Goal: Task Accomplishment & Management: Manage account settings

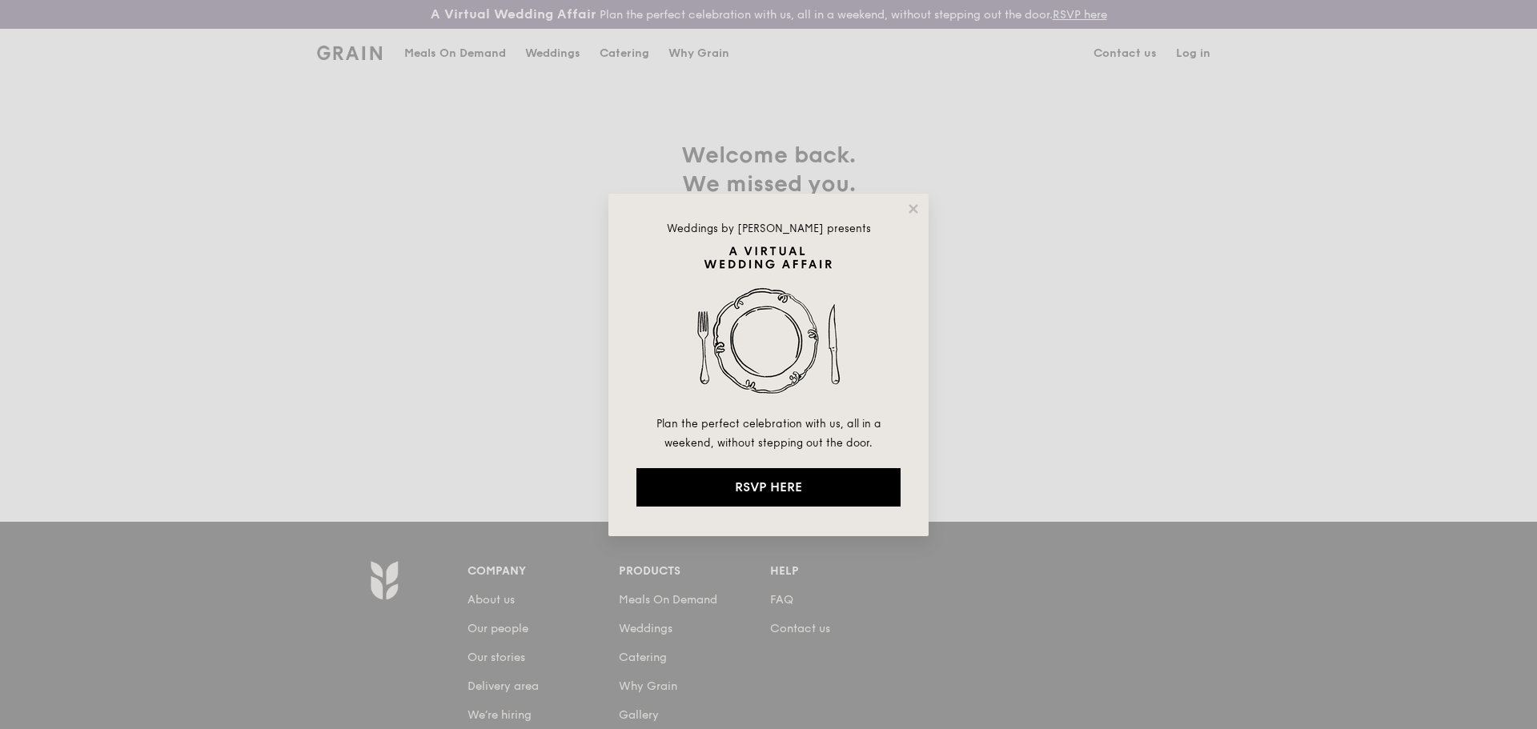
type input "[EMAIL_ADDRESS][DOMAIN_NAME]"
click at [915, 216] on div "Weddings by [PERSON_NAME] presents Plan the perfect celebration with us, all in…" at bounding box center [769, 365] width 320 height 343
click at [910, 213] on icon at bounding box center [913, 208] width 9 height 9
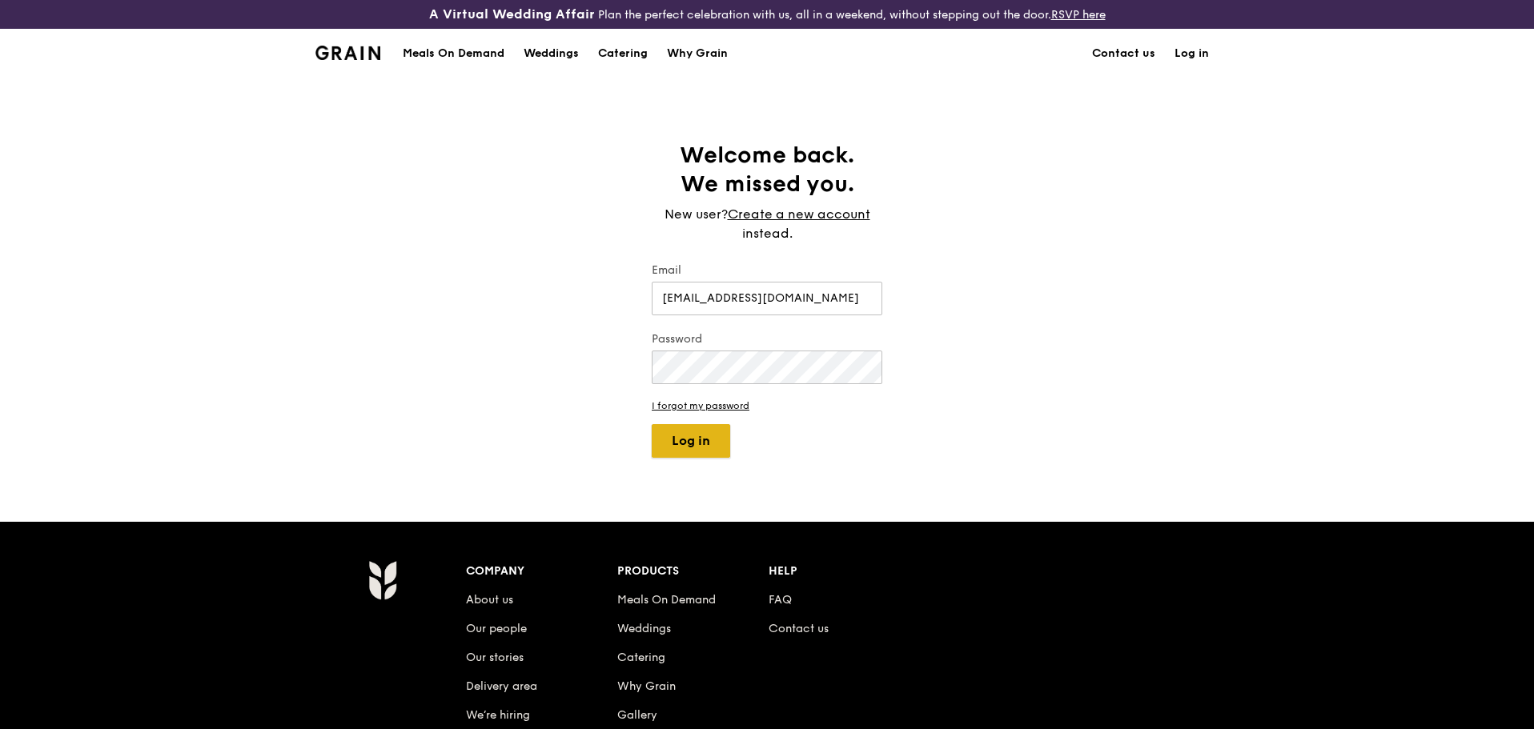
click at [693, 432] on button "Log in" at bounding box center [691, 441] width 78 height 34
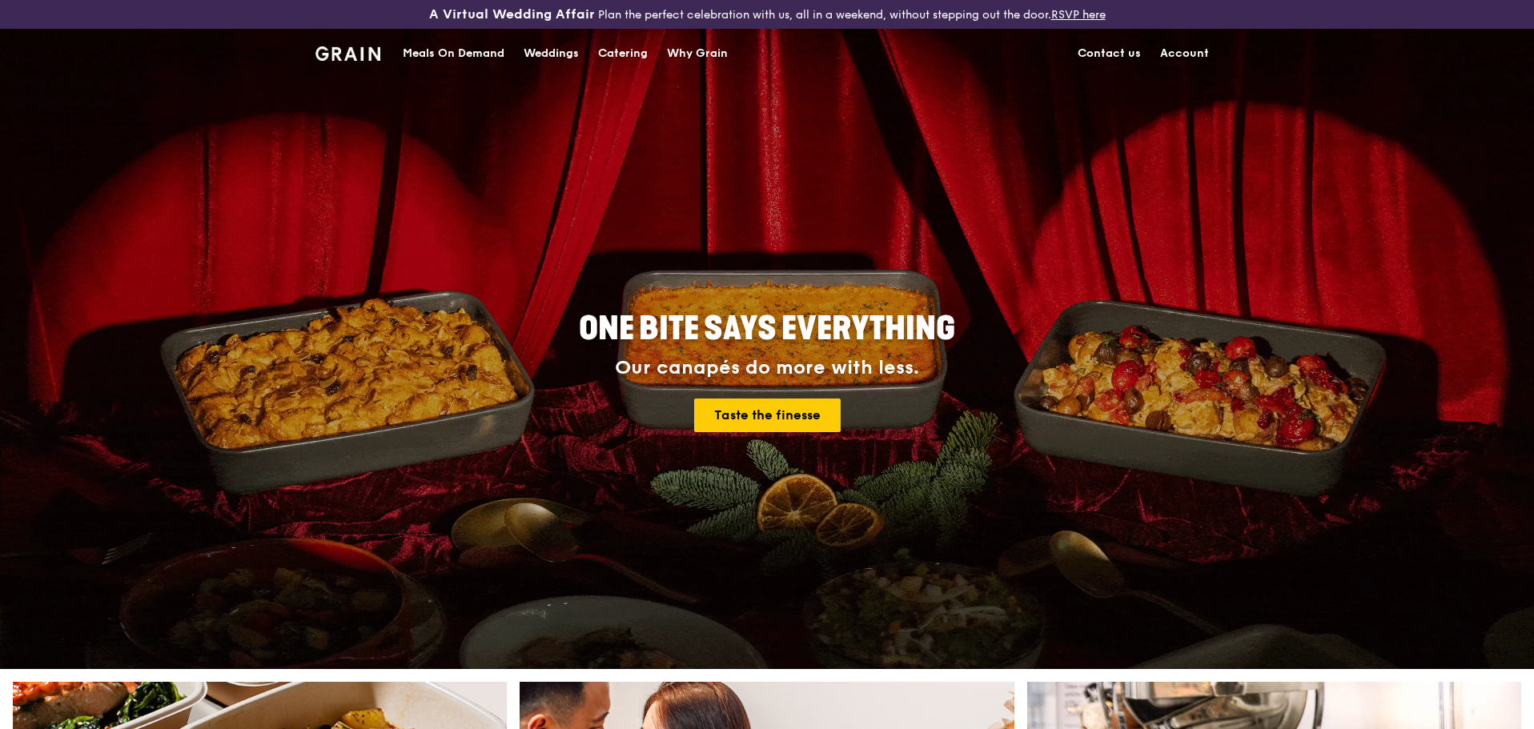
click at [1168, 52] on link "Account" at bounding box center [1185, 54] width 68 height 48
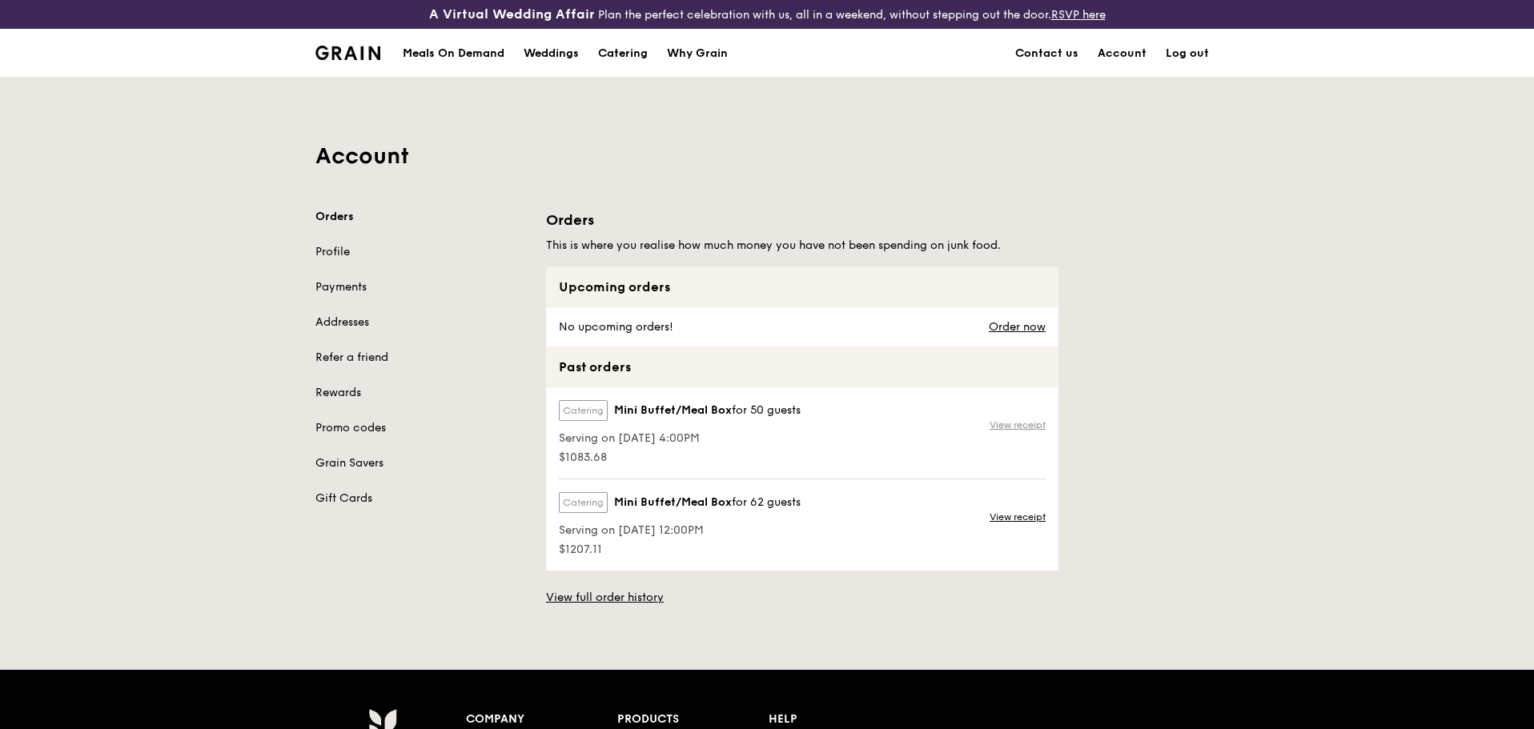
click at [1044, 424] on link "View receipt" at bounding box center [1018, 425] width 56 height 13
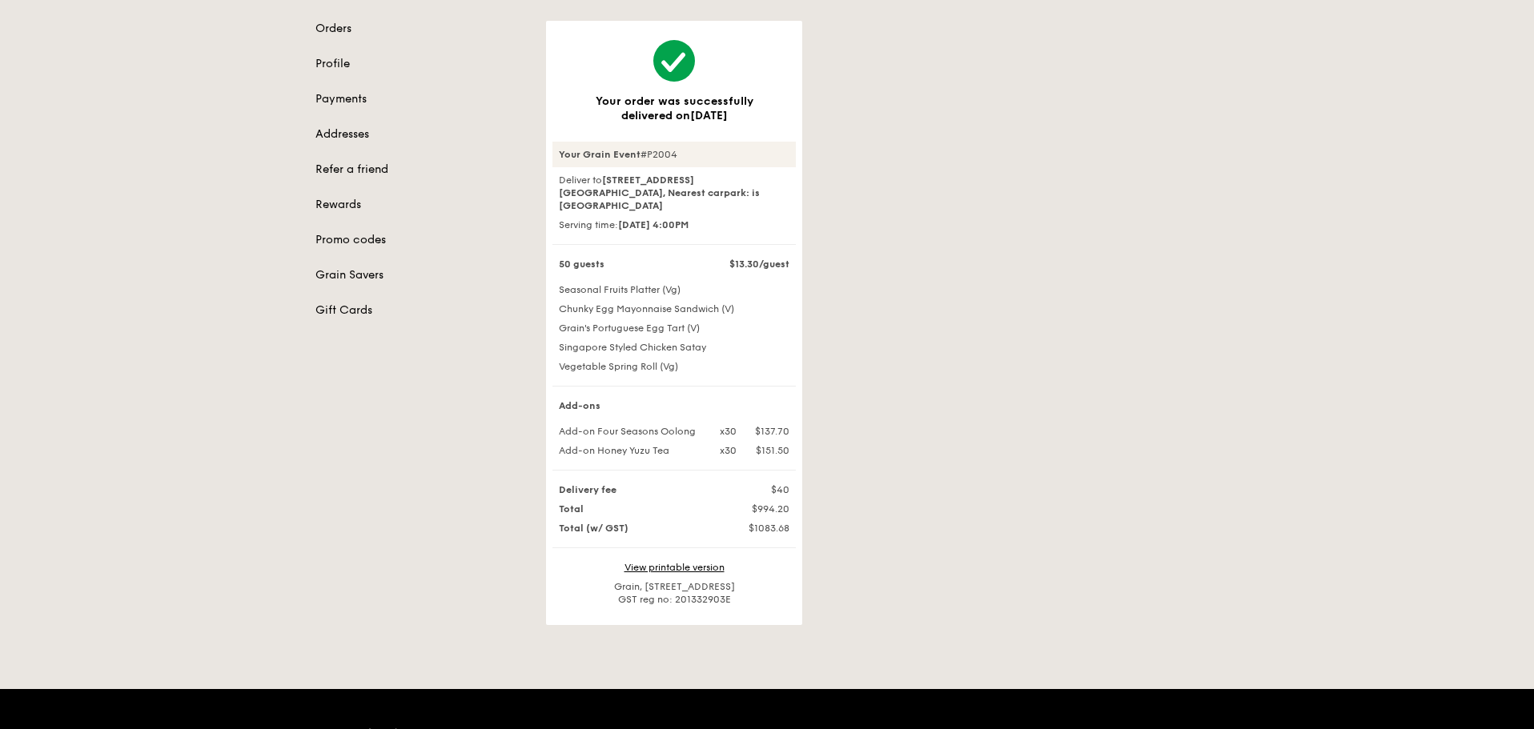
scroll to position [160, 0]
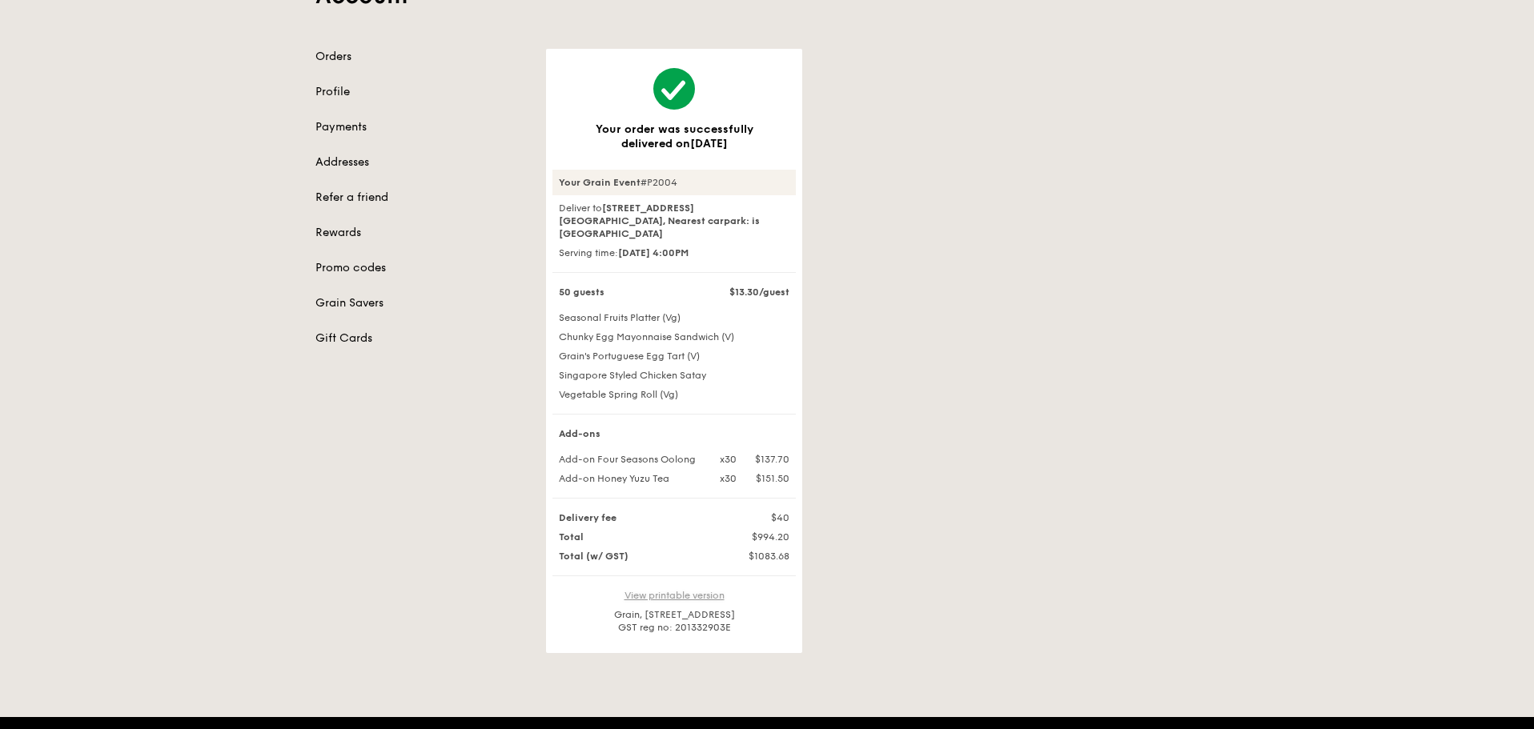
click at [721, 590] on link "View printable version" at bounding box center [675, 595] width 100 height 11
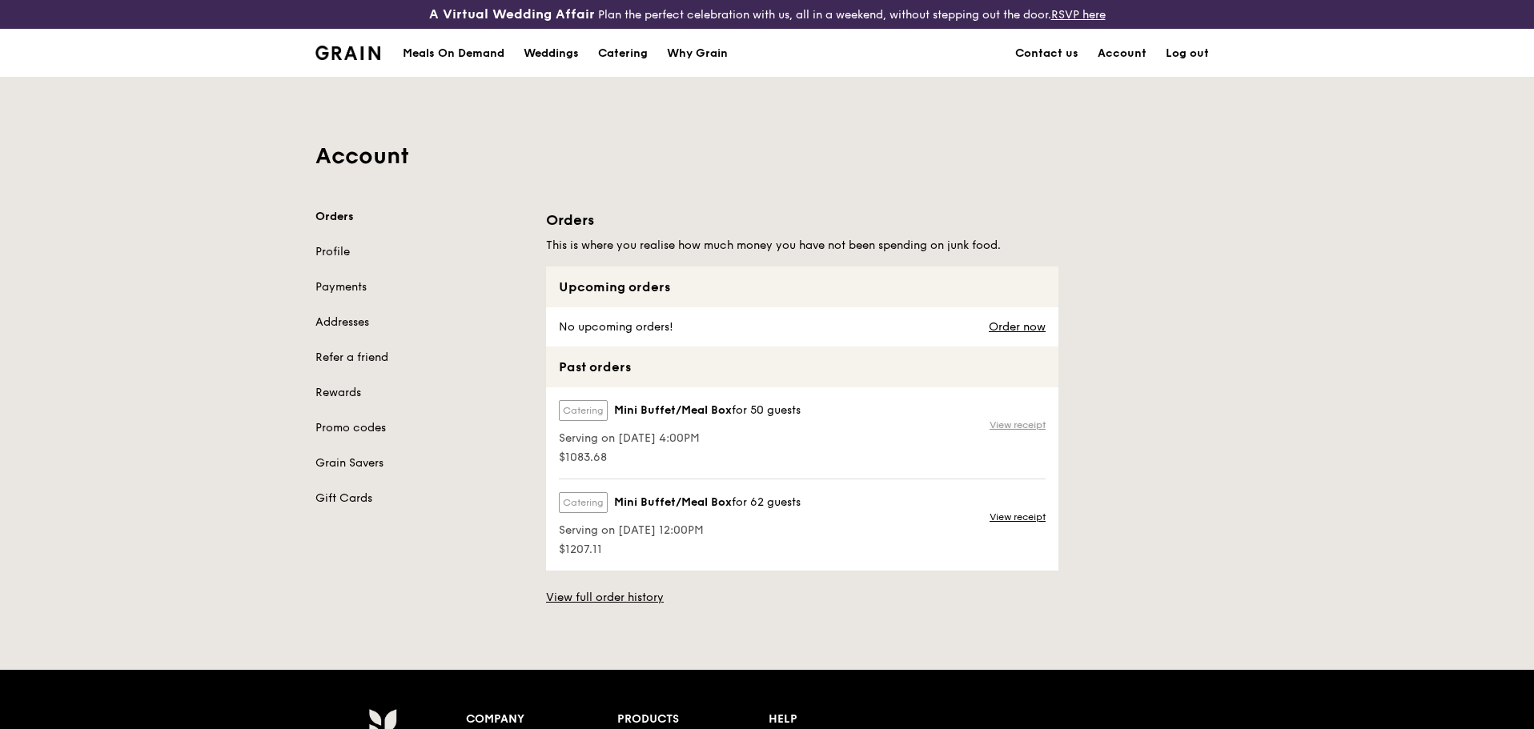
click at [1028, 428] on link "View receipt" at bounding box center [1018, 425] width 56 height 13
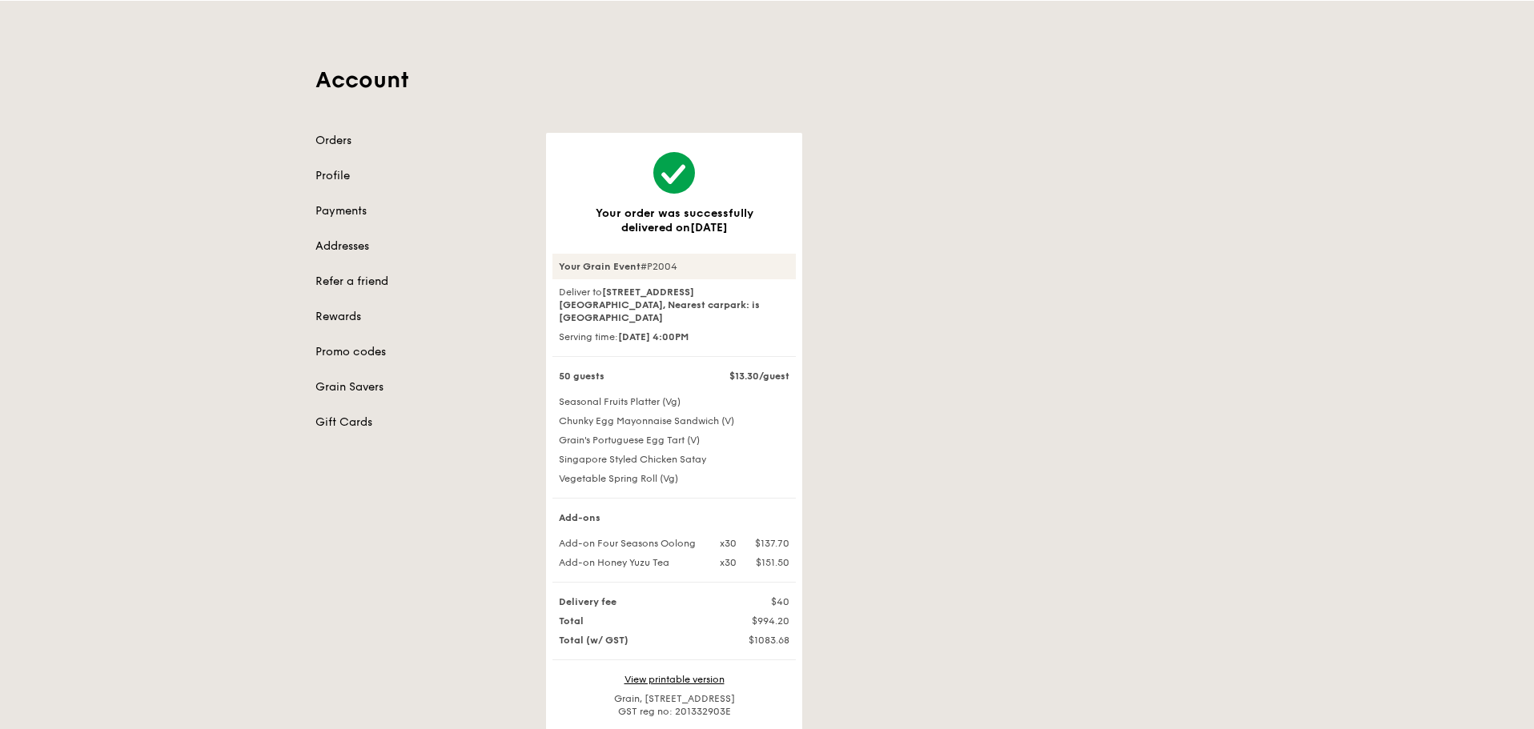
scroll to position [160, 0]
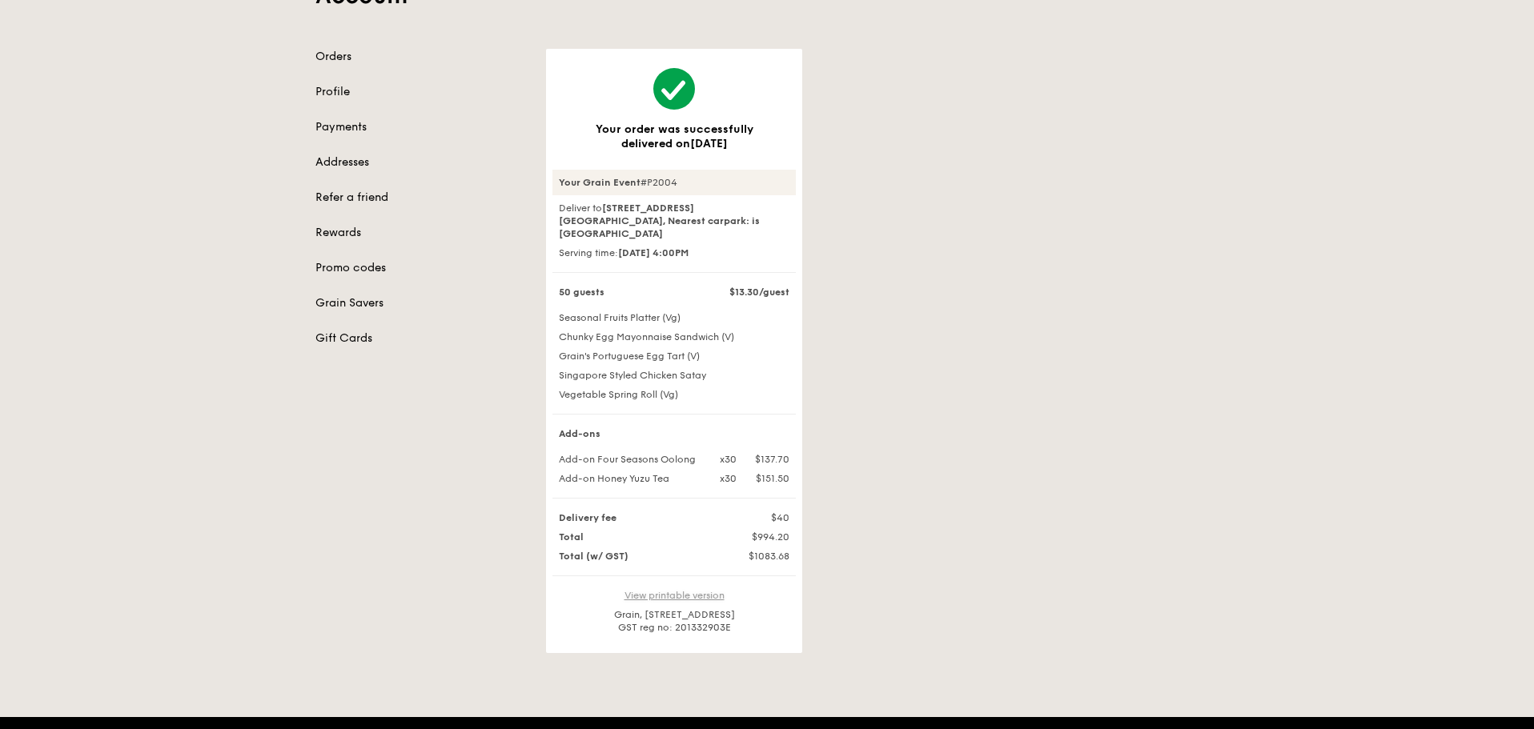
click at [702, 590] on link "View printable version" at bounding box center [675, 595] width 100 height 11
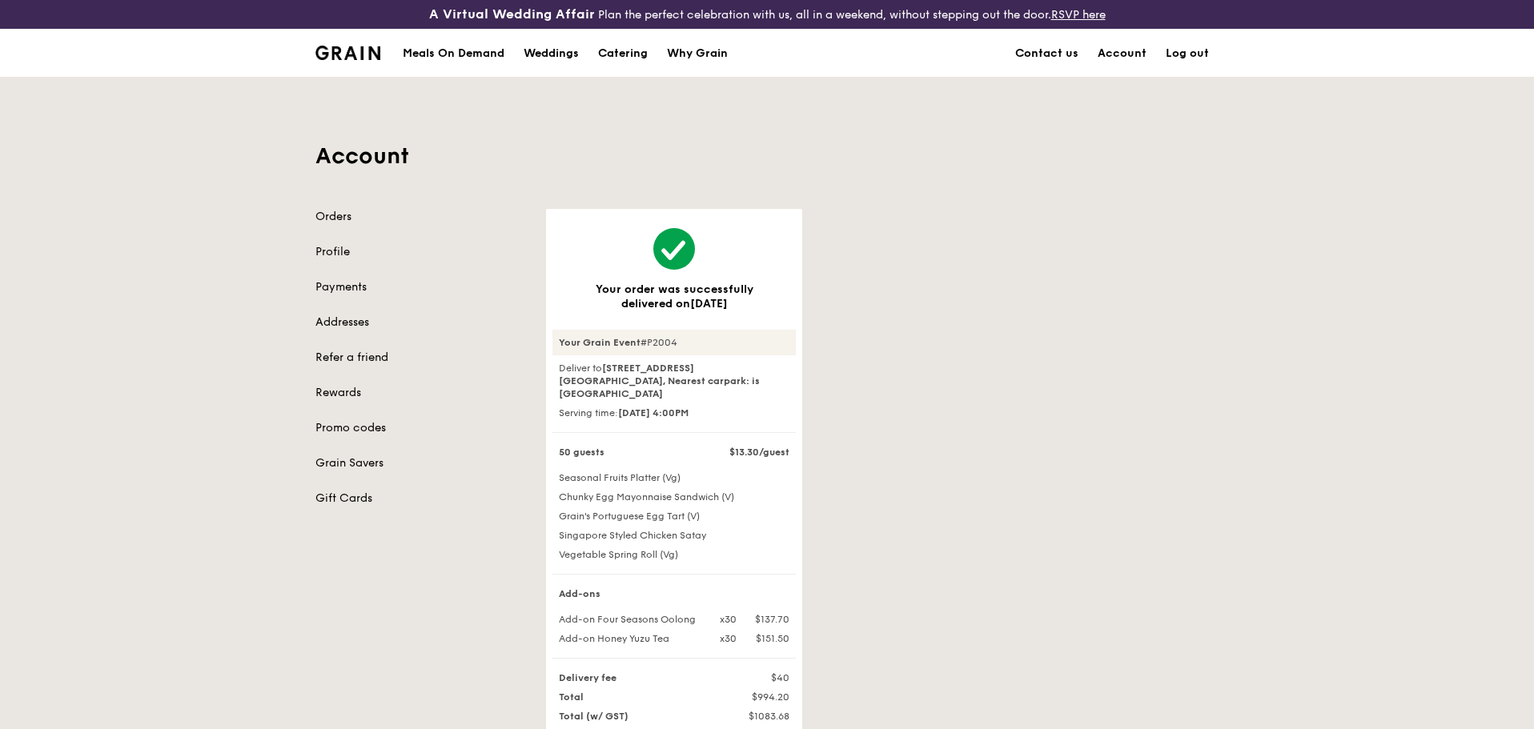
scroll to position [80, 0]
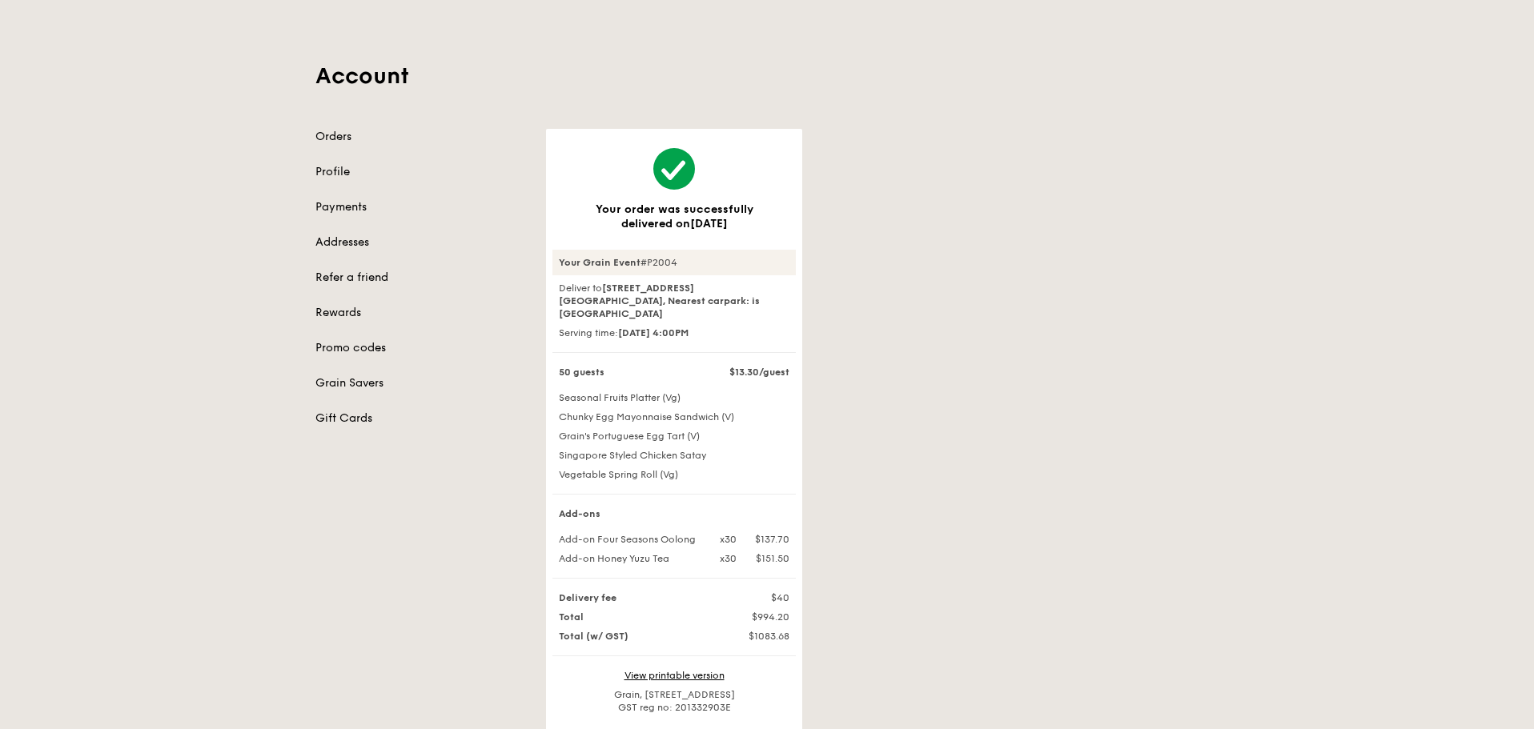
click at [654, 263] on div "Your Grain Event #P2004" at bounding box center [673, 263] width 243 height 26
copy div "Your Grain Event #P2004"
click at [648, 264] on div "Your Grain Event #P2004" at bounding box center [673, 263] width 243 height 26
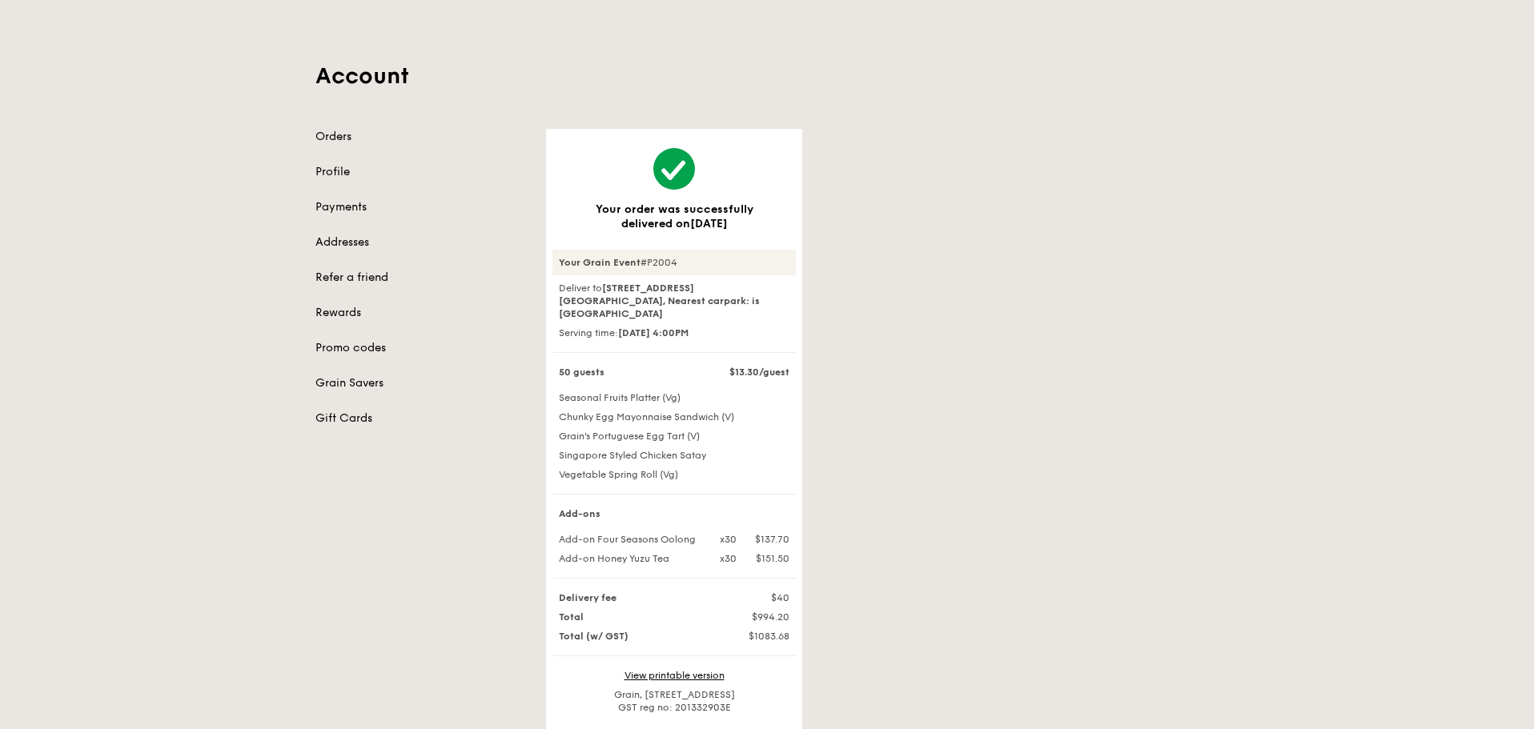
drag, startPoint x: 641, startPoint y: 263, endPoint x: 679, endPoint y: 262, distance: 37.6
click at [679, 262] on div "Your Grain Event #P2004" at bounding box center [673, 263] width 243 height 26
copy div "#P2004"
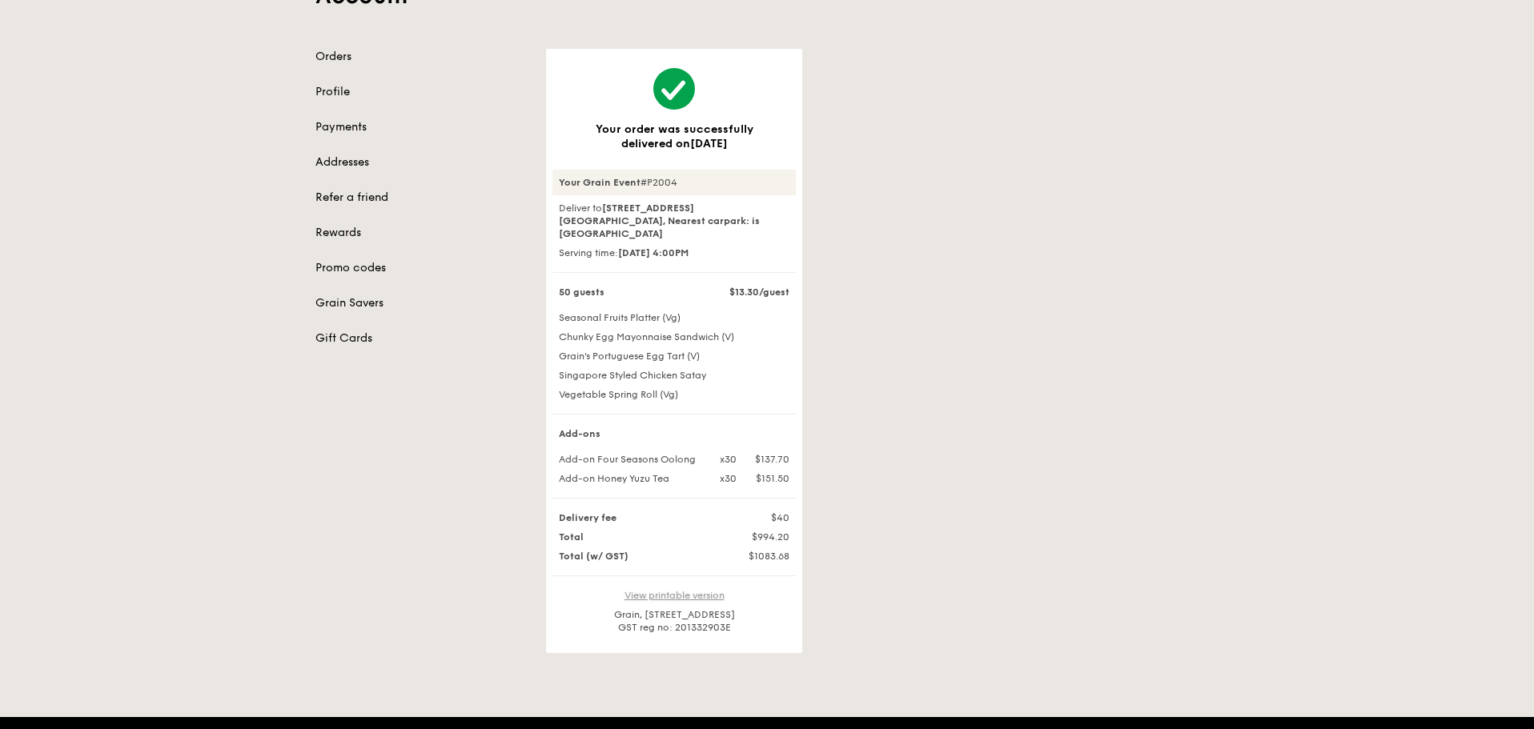
click at [682, 590] on link "View printable version" at bounding box center [675, 595] width 100 height 11
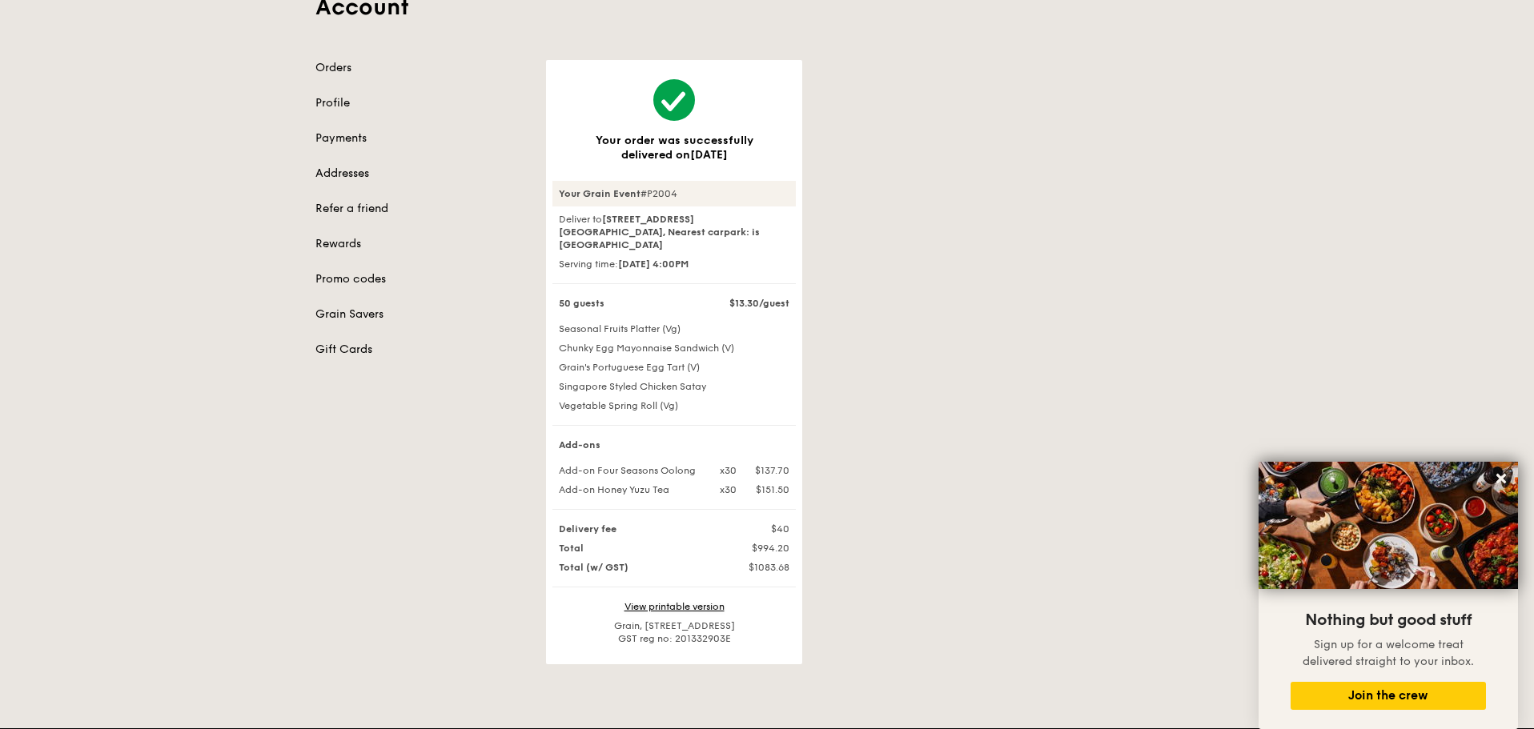
scroll to position [0, 0]
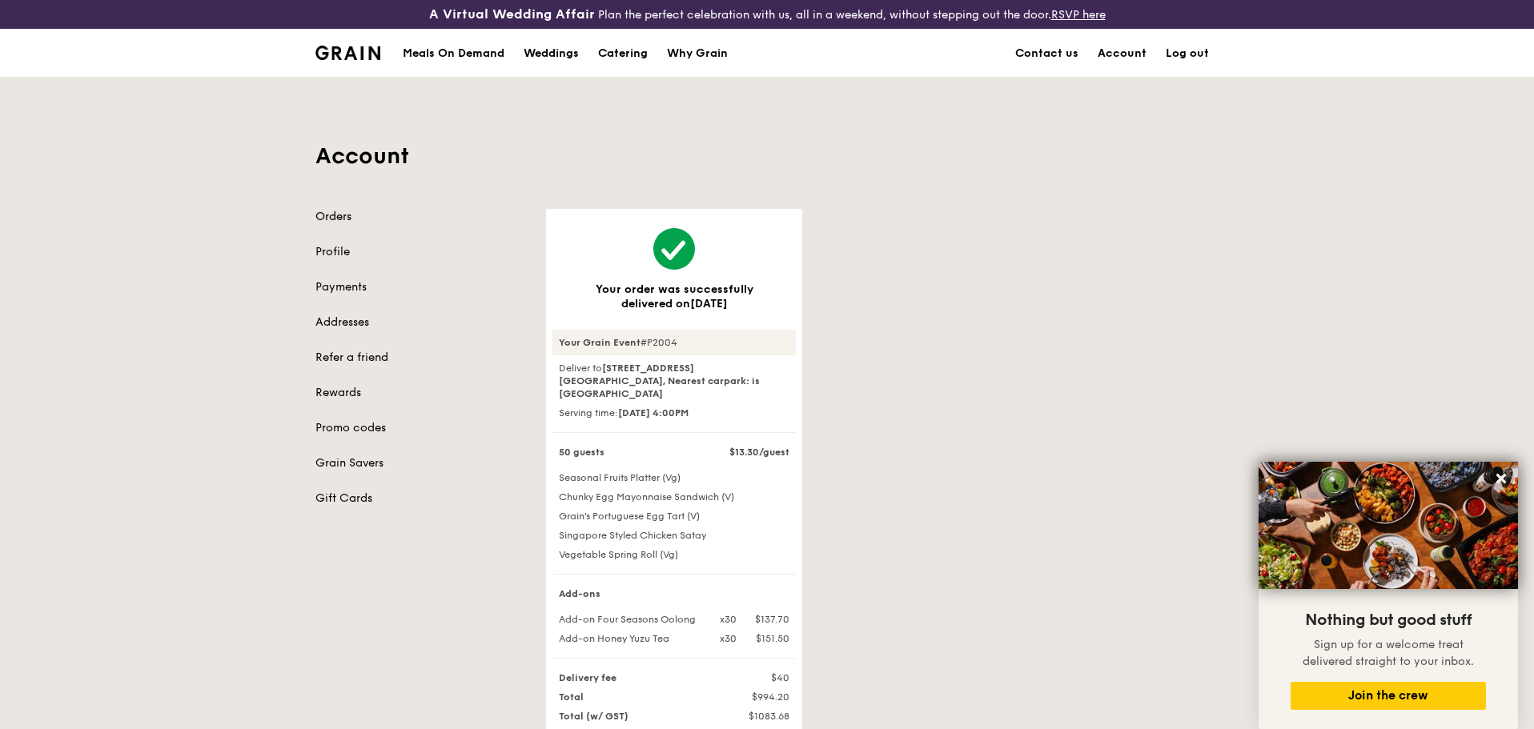
click at [368, 222] on link "Orders" at bounding box center [420, 217] width 211 height 16
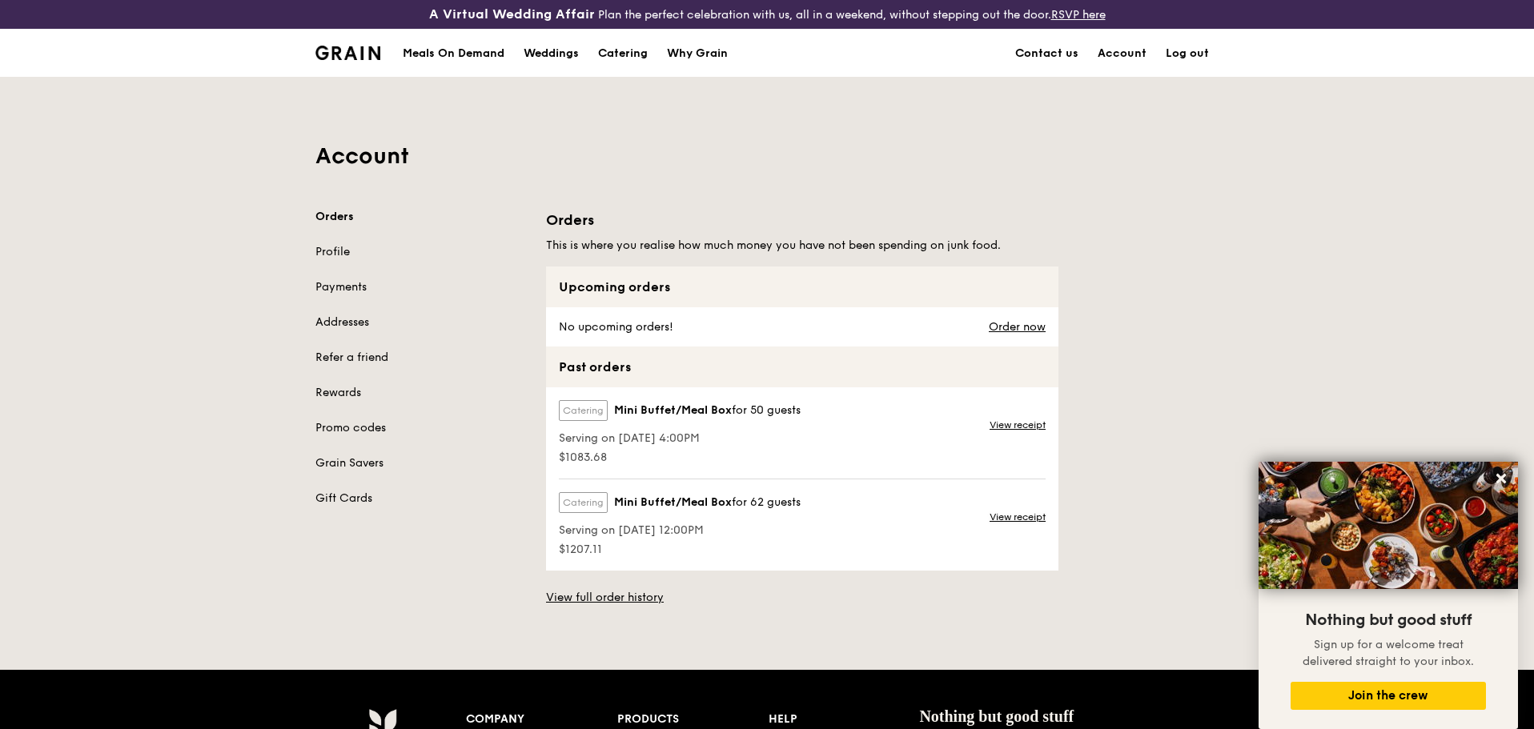
click at [1001, 521] on link "View receipt" at bounding box center [1018, 517] width 56 height 13
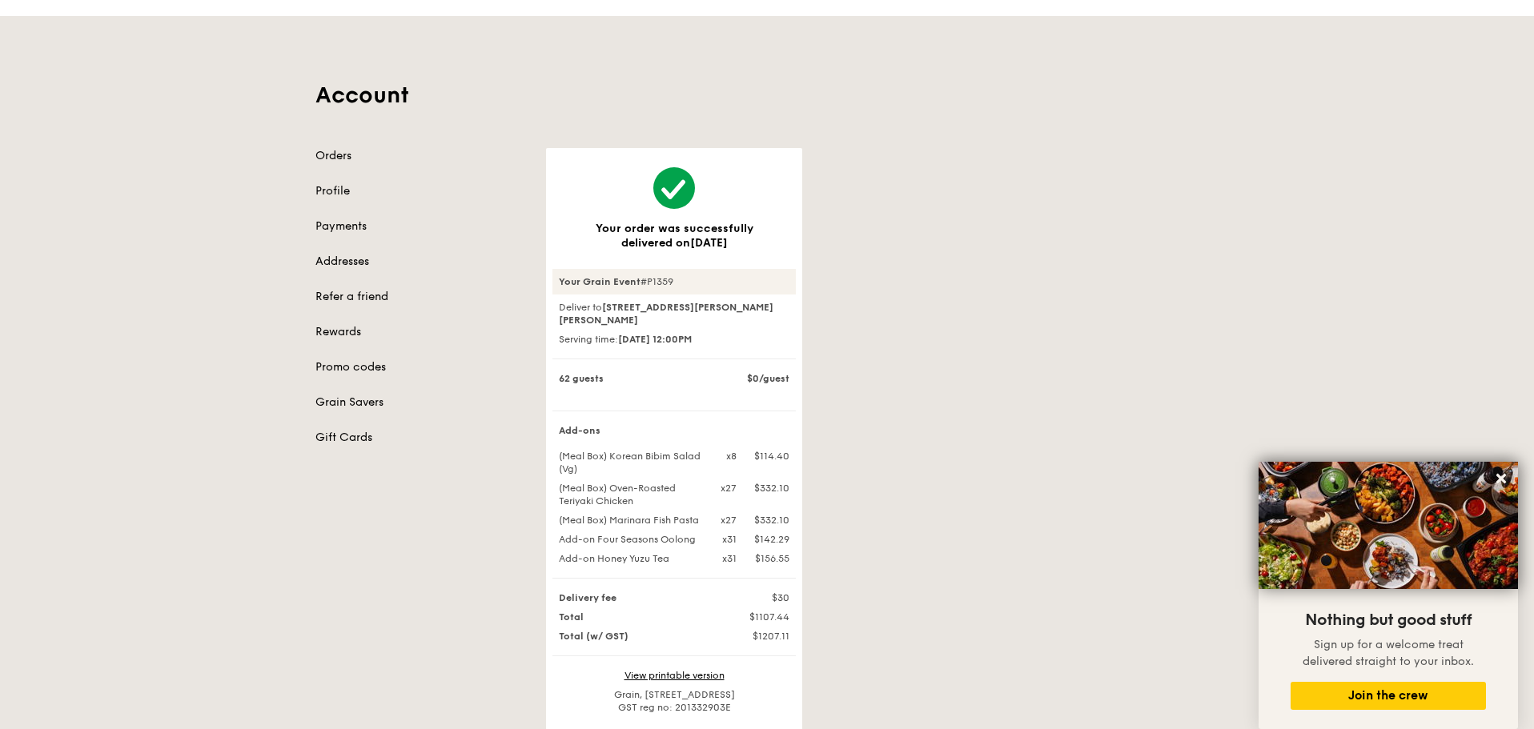
scroll to position [160, 0]
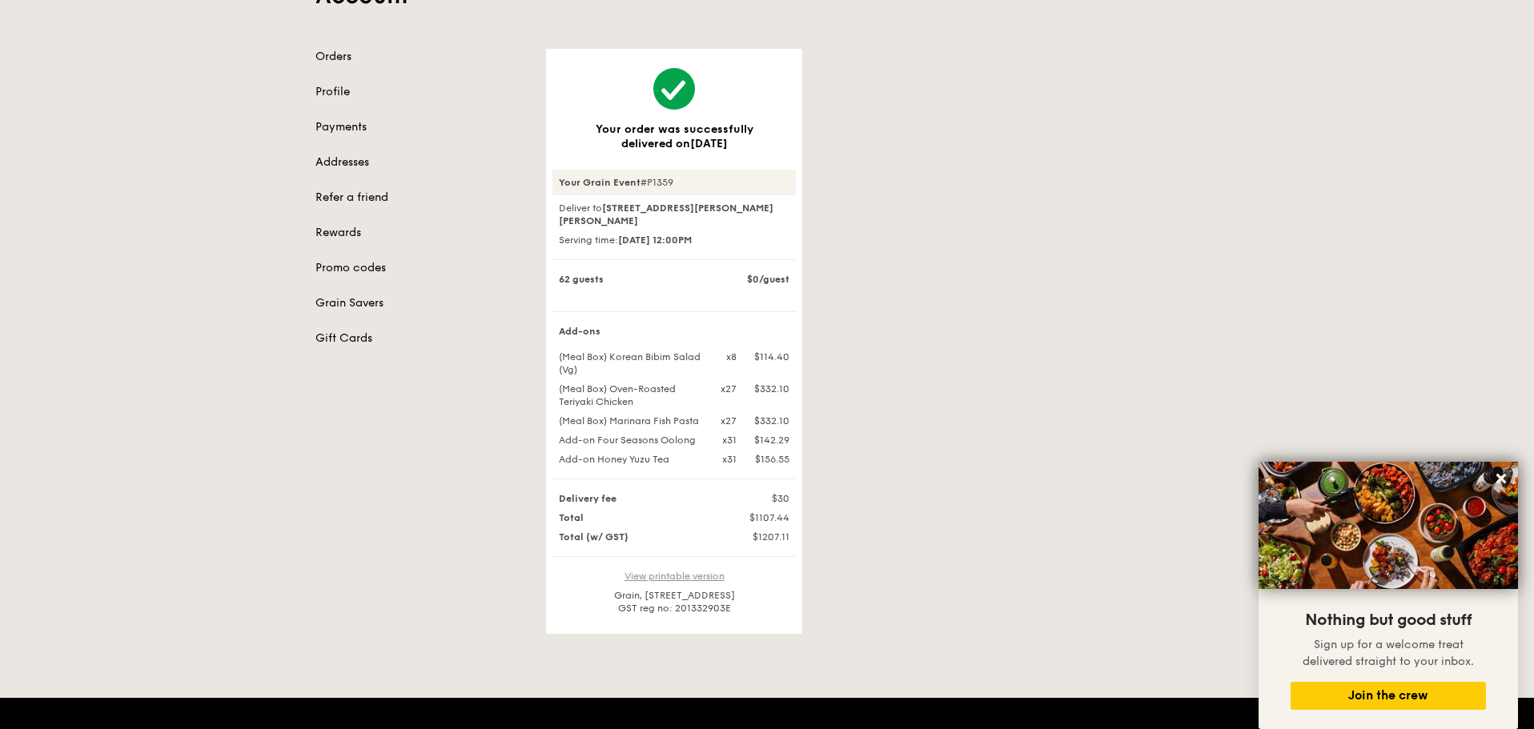
click at [673, 582] on link "View printable version" at bounding box center [675, 576] width 100 height 11
